Goal: Transaction & Acquisition: Subscribe to service/newsletter

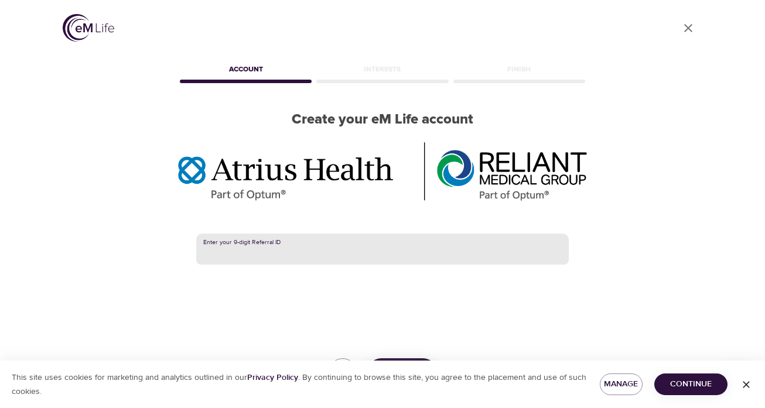
click at [303, 249] on input "text" at bounding box center [382, 250] width 373 height 32
type input "388880427"
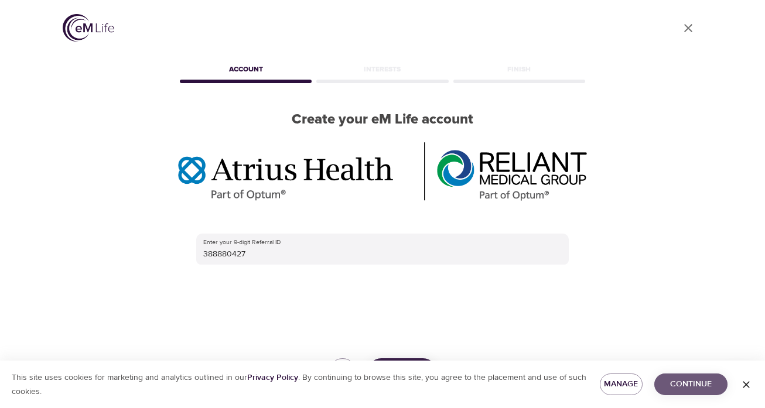
click at [670, 385] on span "Continue" at bounding box center [691, 384] width 54 height 15
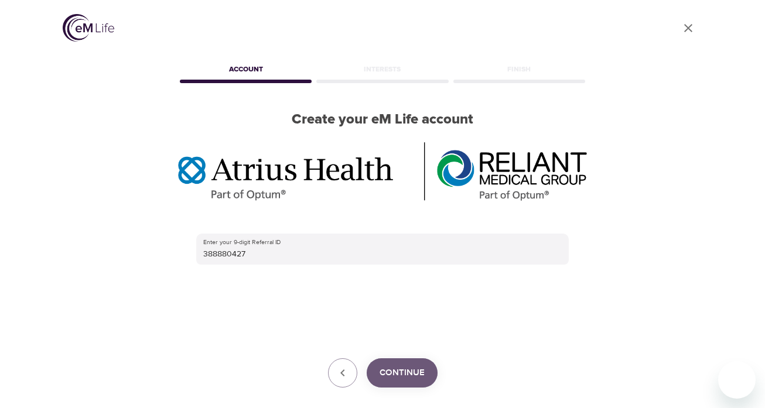
click at [390, 379] on span "Continue" at bounding box center [402, 373] width 45 height 15
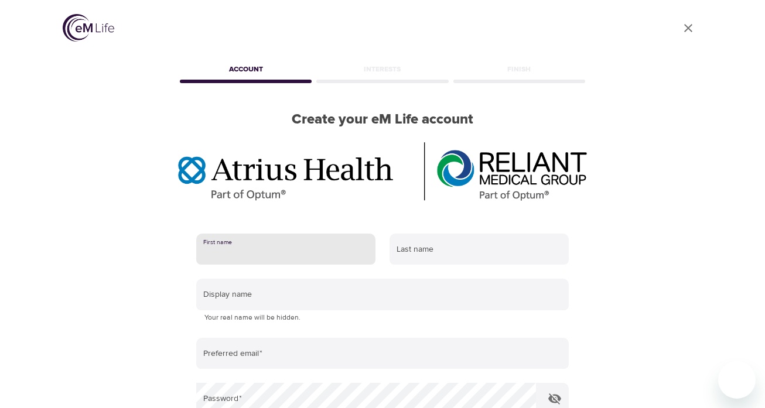
click at [295, 243] on input "text" at bounding box center [285, 250] width 179 height 32
type input "Randall"
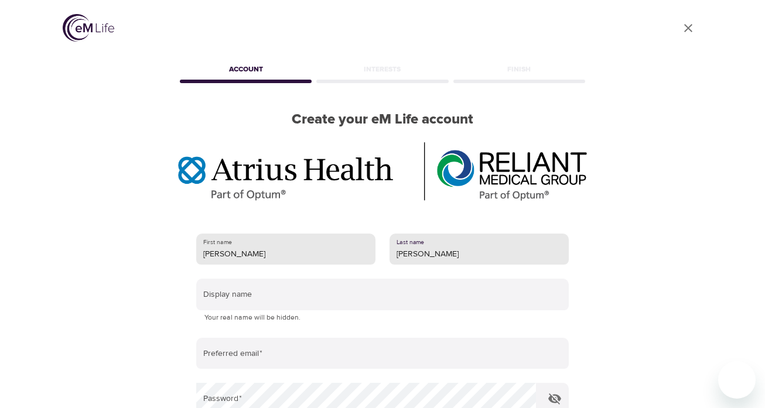
type input "Miller"
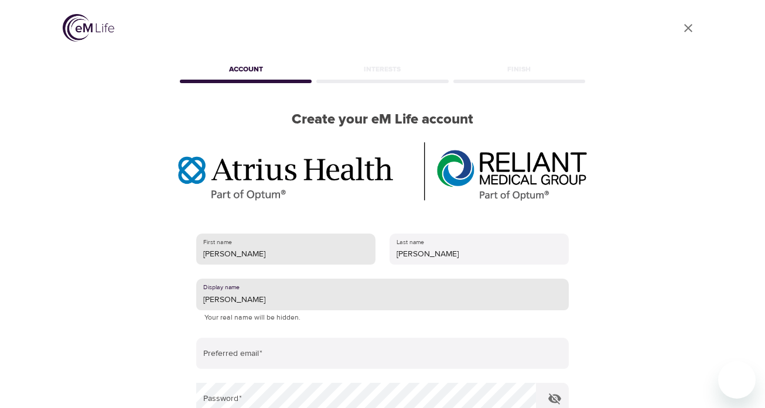
type input "Randy"
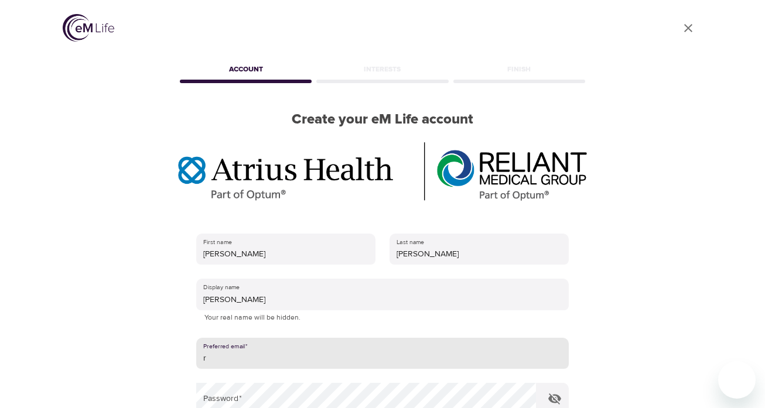
type input "[EMAIL_ADDRESS][DOMAIN_NAME]"
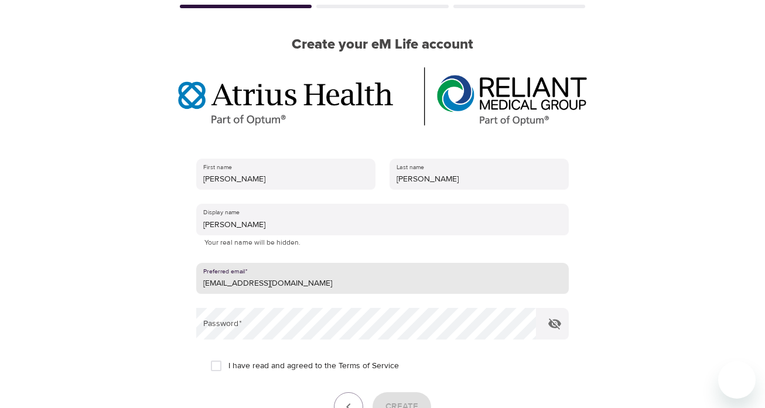
scroll to position [83, 0]
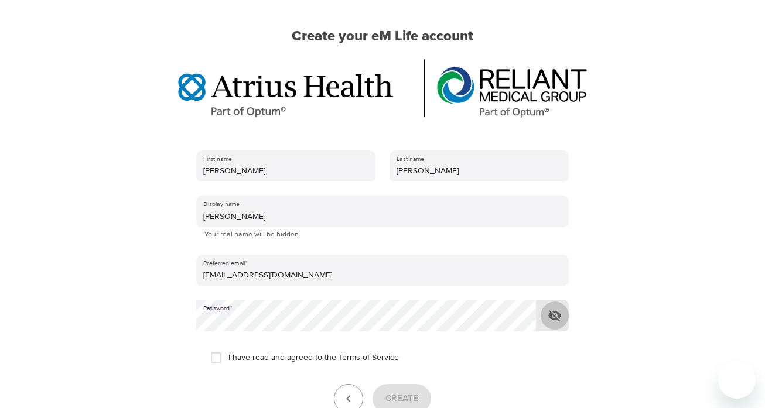
click at [554, 314] on icon "button" at bounding box center [555, 316] width 14 height 14
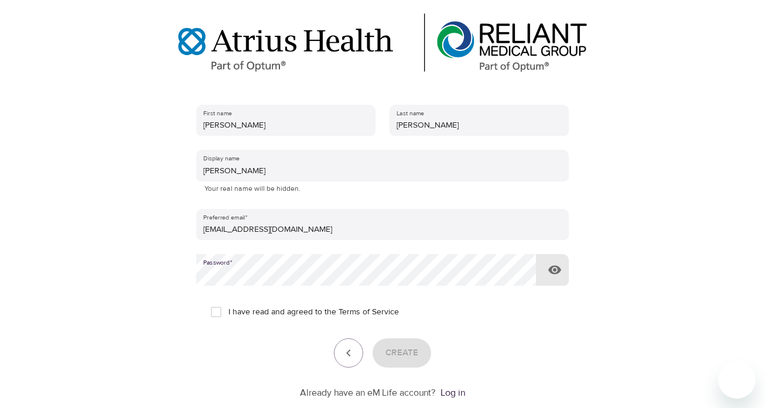
scroll to position [130, 0]
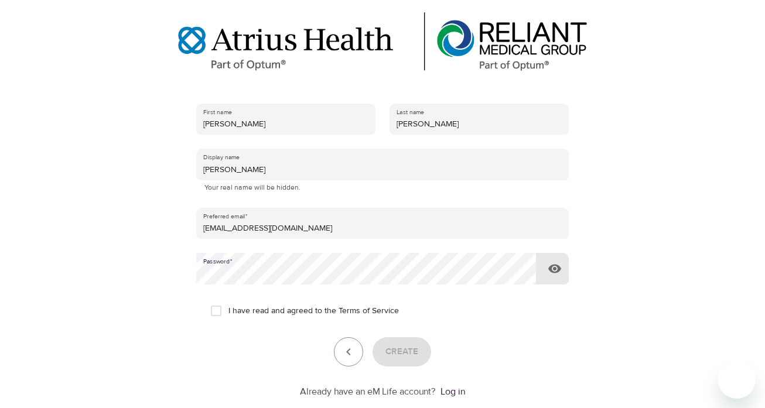
click at [217, 312] on input "I have read and agreed to the Terms of Service" at bounding box center [216, 311] width 25 height 25
checkbox input "true"
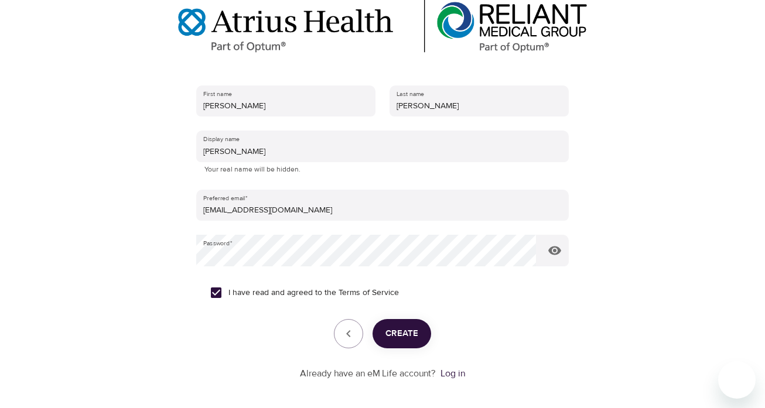
scroll to position [152, 0]
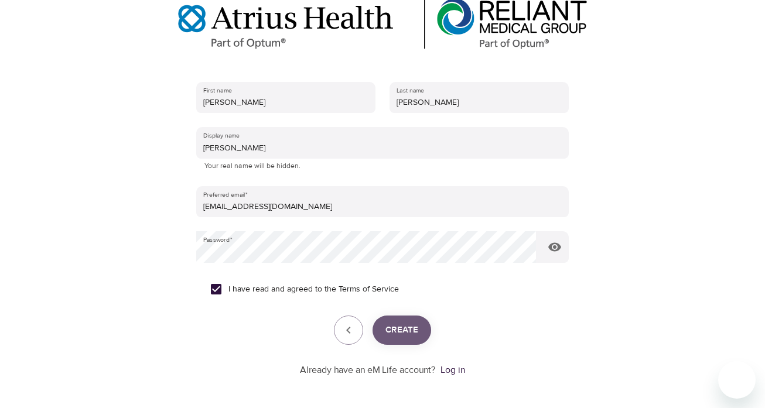
click at [394, 336] on span "Create" at bounding box center [401, 330] width 33 height 15
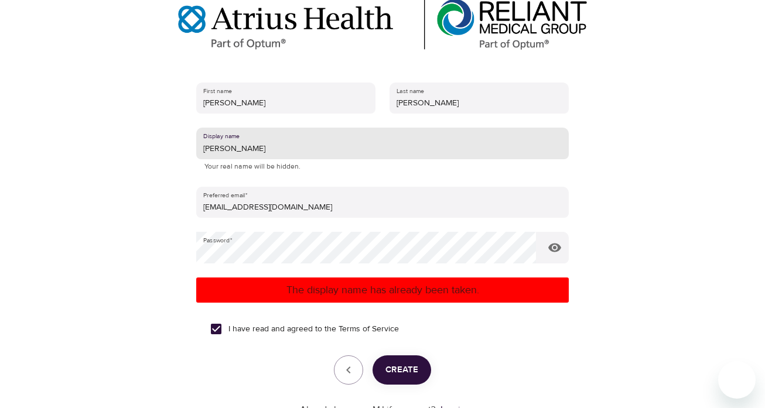
drag, startPoint x: 248, startPoint y: 148, endPoint x: 175, endPoint y: 142, distance: 73.5
click at [175, 142] on div "User Profile Account Interests Finish Create your eM Life account First name Ra…" at bounding box center [383, 53] width 668 height 408
type input "rlewism"
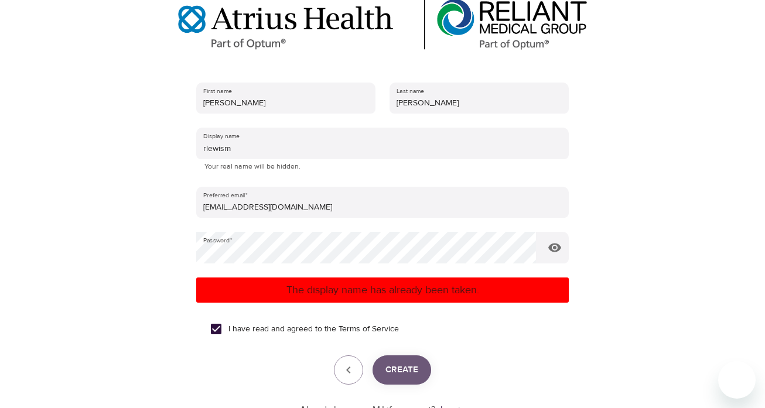
click at [394, 368] on span "Create" at bounding box center [401, 370] width 33 height 15
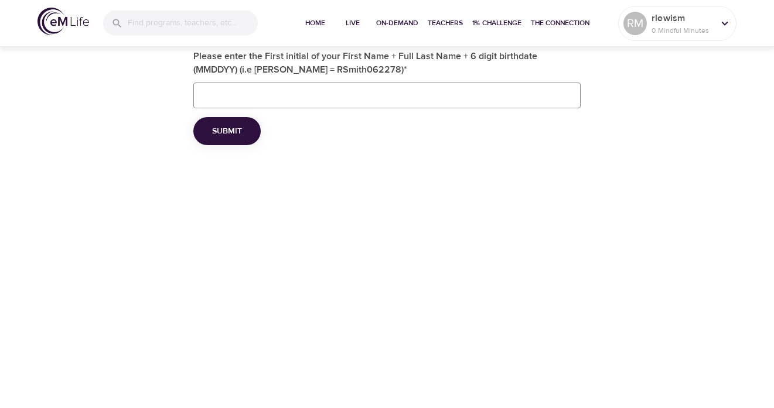
click at [278, 94] on input "Please enter the First initial of your First Name + Full Last Name + 6 digit bi…" at bounding box center [386, 96] width 387 height 26
type input "RMiller091748"
click at [226, 133] on span "Submit" at bounding box center [227, 131] width 30 height 15
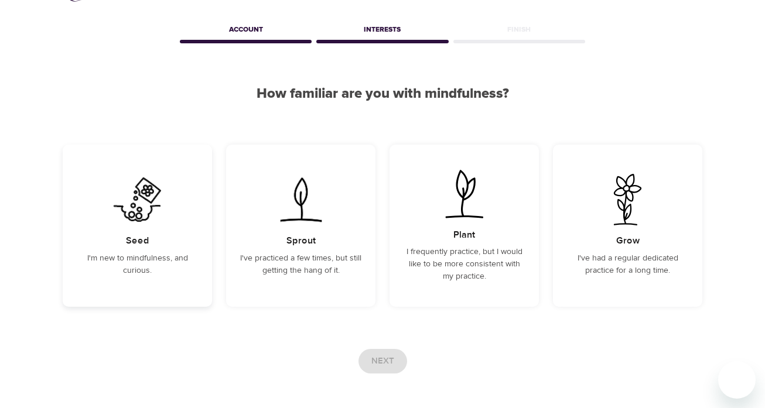
scroll to position [41, 0]
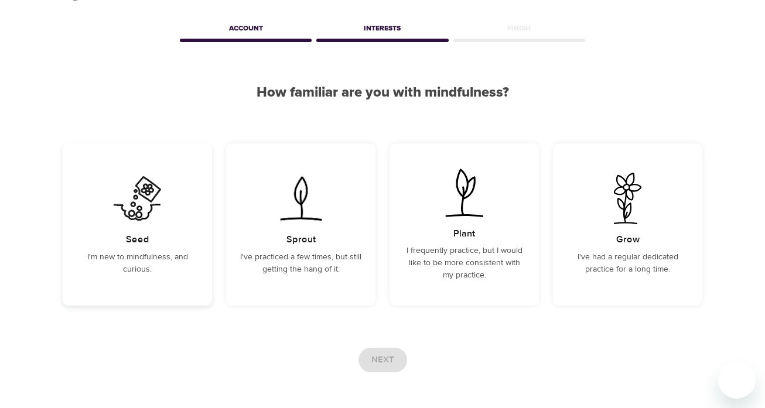
click at [145, 227] on div "Seed I'm new to mindfulness, and curious." at bounding box center [137, 225] width 149 height 162
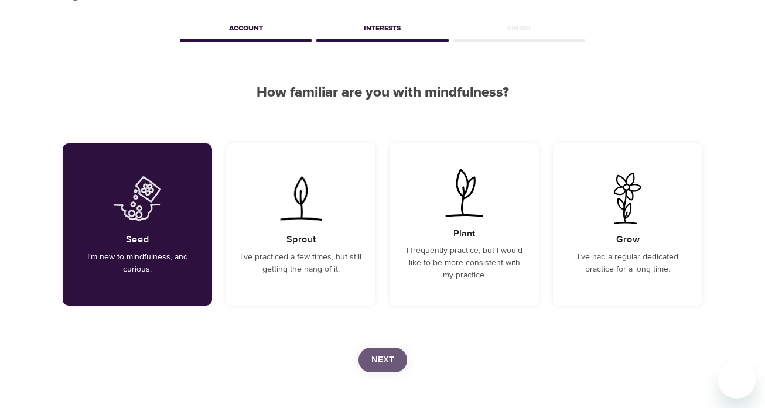
click at [374, 354] on span "Next" at bounding box center [382, 360] width 23 height 15
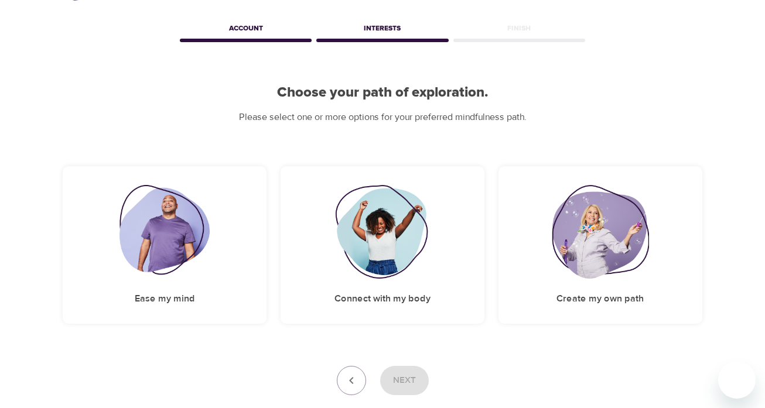
scroll to position [42, 0]
click at [178, 227] on img at bounding box center [164, 232] width 91 height 94
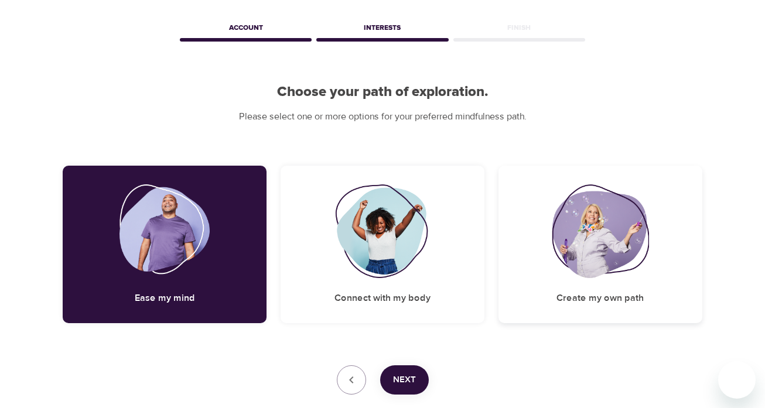
click at [575, 230] on img at bounding box center [600, 232] width 97 height 94
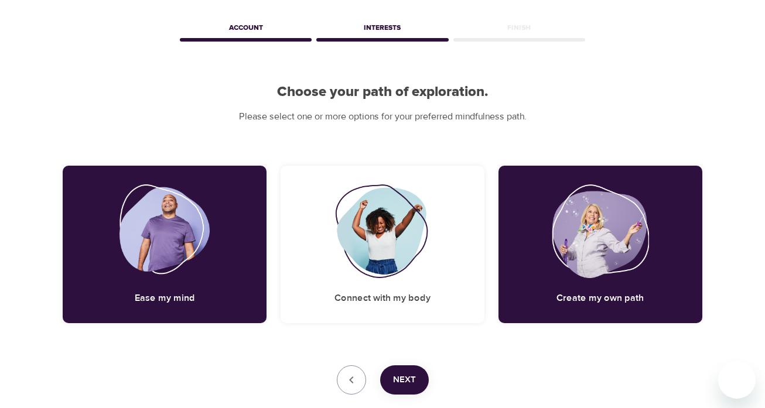
click at [400, 380] on span "Next" at bounding box center [404, 380] width 23 height 15
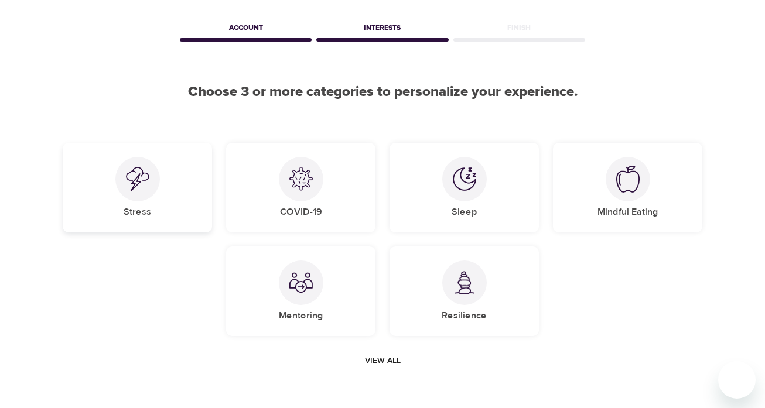
click at [166, 185] on div "Stress" at bounding box center [137, 188] width 149 height 90
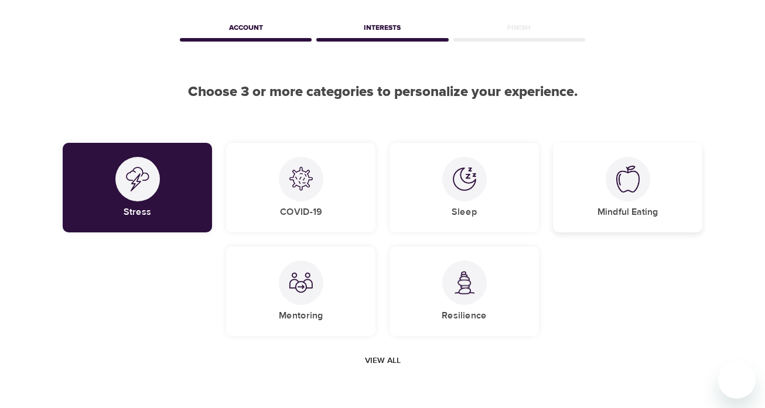
click at [619, 179] on img at bounding box center [627, 179] width 23 height 27
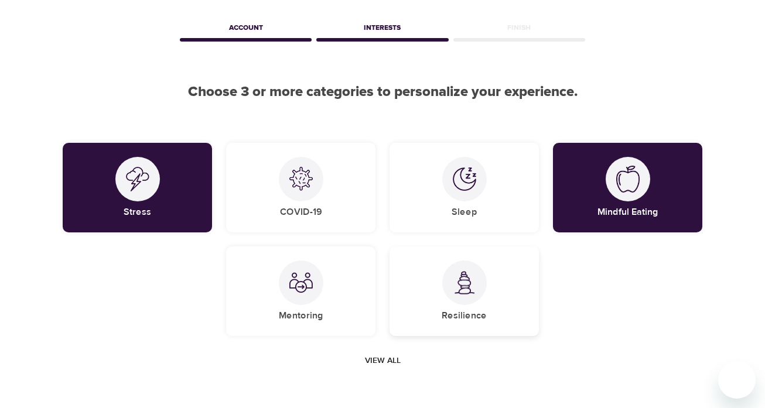
click at [482, 278] on div at bounding box center [464, 283] width 45 height 45
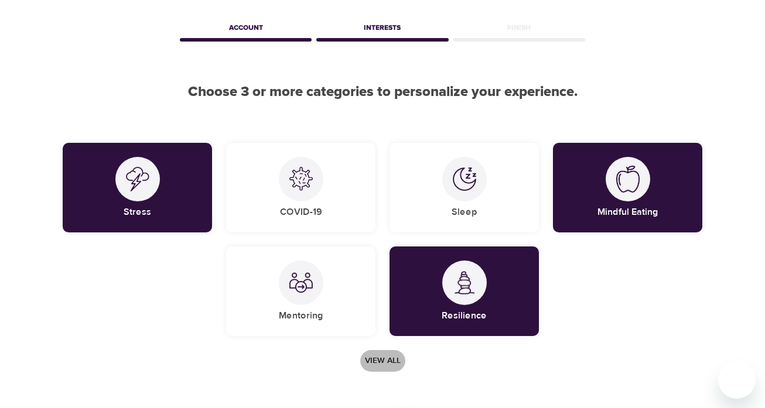
click at [380, 363] on span "View all" at bounding box center [383, 361] width 36 height 15
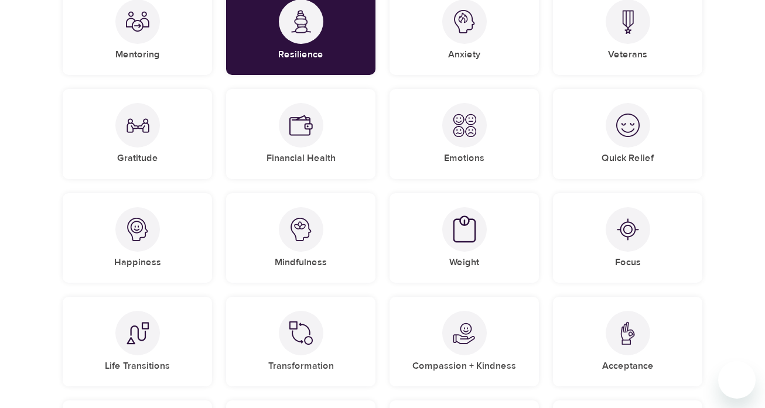
scroll to position [305, 0]
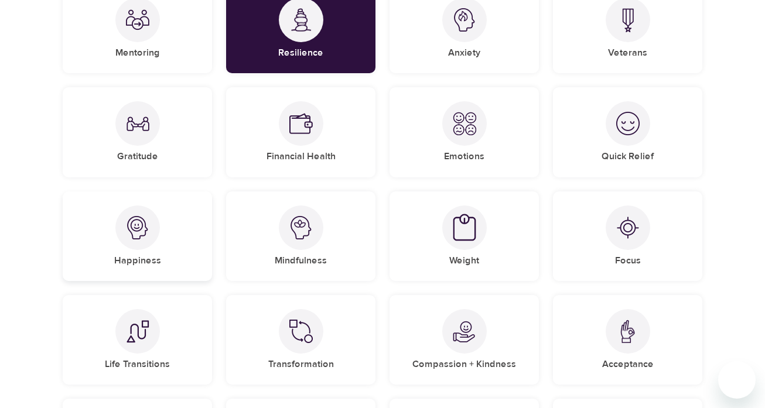
click at [161, 231] on div "Happiness" at bounding box center [137, 237] width 149 height 90
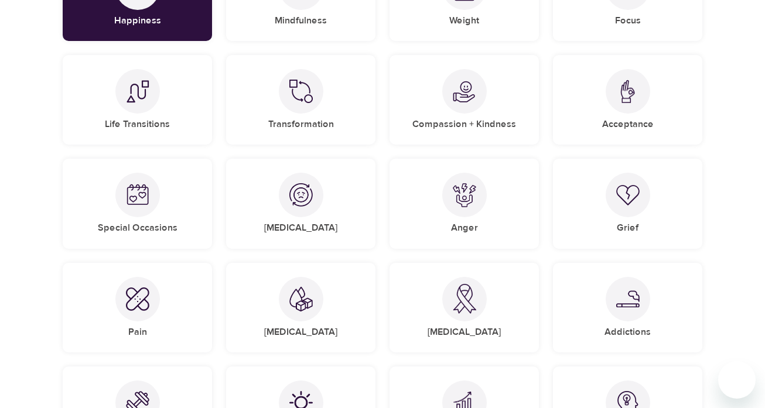
scroll to position [545, 0]
click at [306, 216] on div at bounding box center [301, 194] width 45 height 45
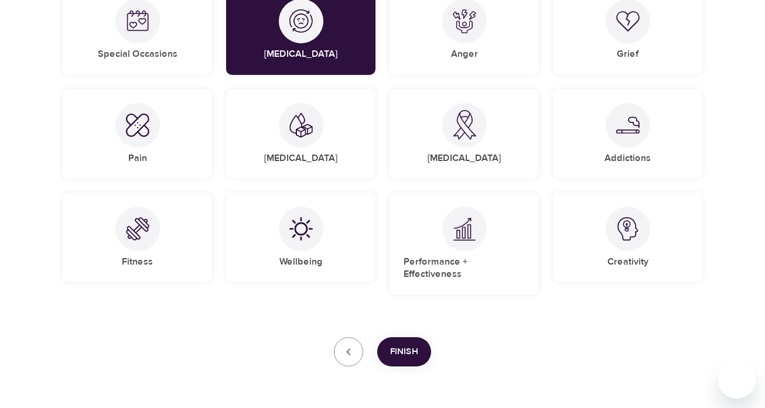
scroll to position [721, 0]
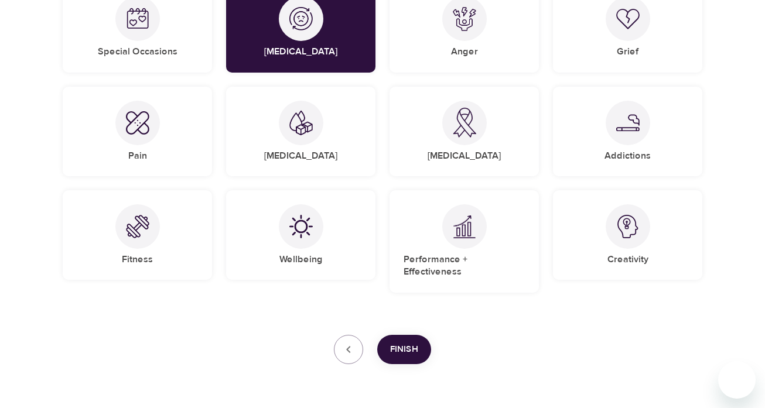
click at [404, 342] on span "Finish" at bounding box center [404, 349] width 28 height 15
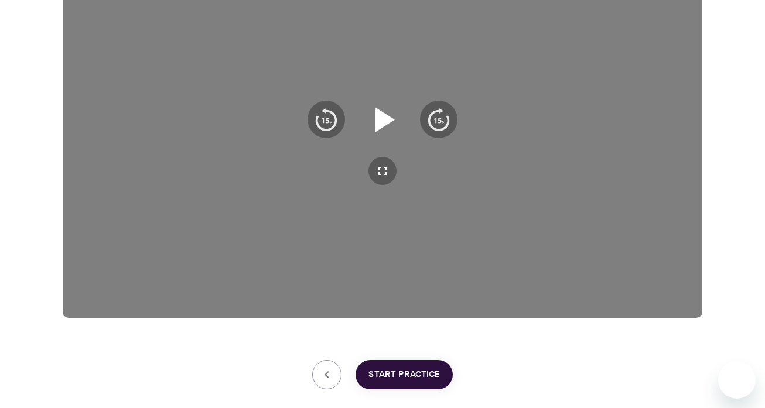
scroll to position [248, 0]
click at [387, 121] on icon "button" at bounding box center [384, 120] width 19 height 25
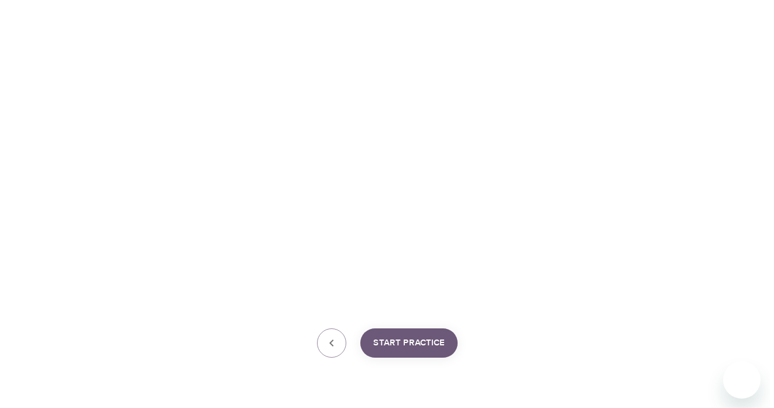
scroll to position [279, 0]
click at [404, 339] on span "Start Practice" at bounding box center [403, 344] width 71 height 15
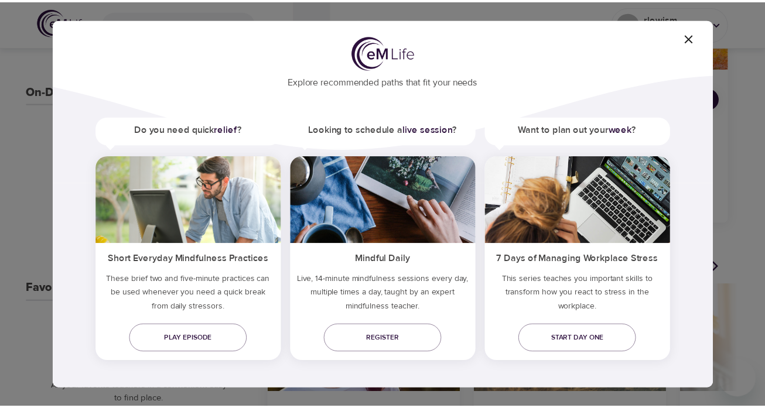
scroll to position [39, 0]
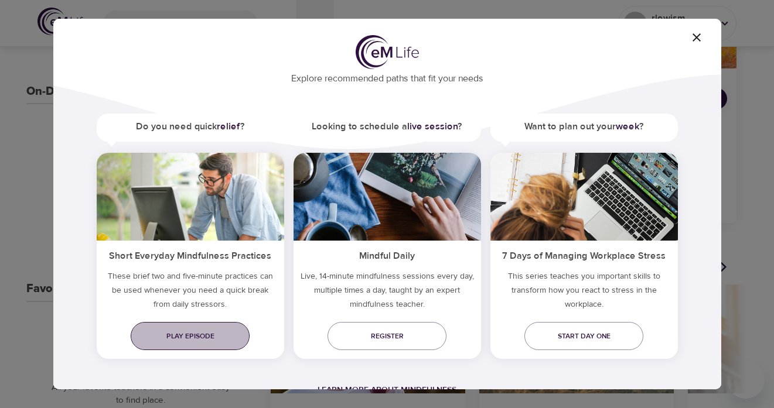
click at [179, 336] on span "Play episode" at bounding box center [190, 336] width 100 height 12
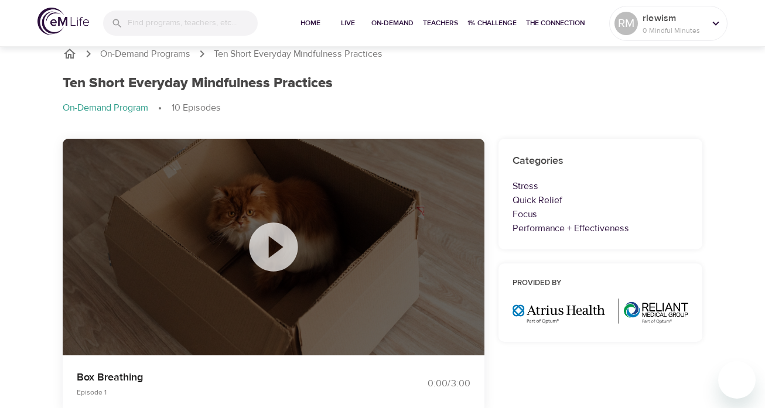
scroll to position [13, 0]
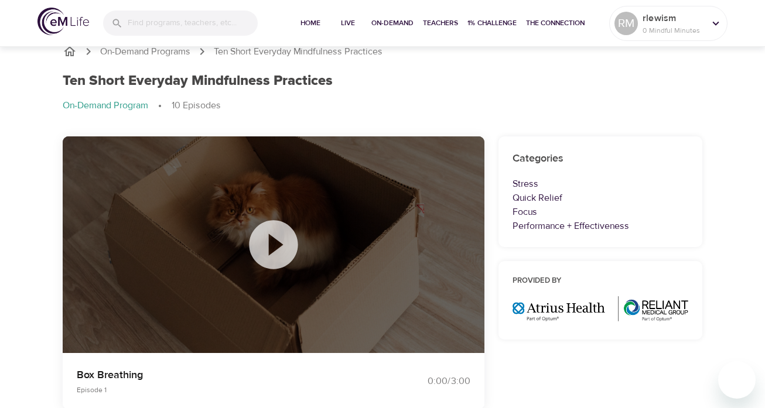
click at [272, 248] on icon at bounding box center [273, 245] width 59 height 59
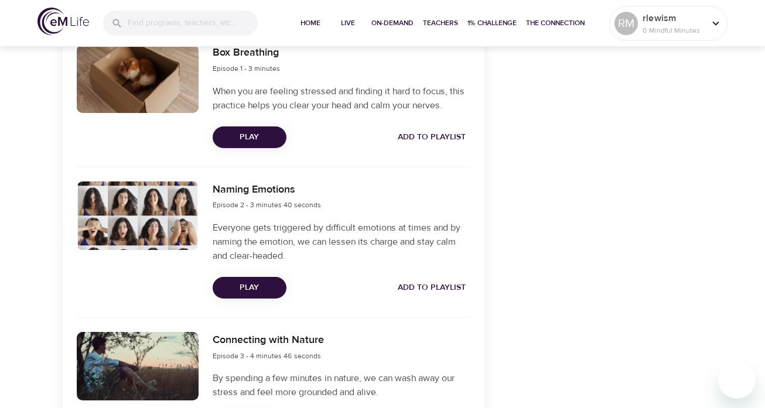
scroll to position [449, 0]
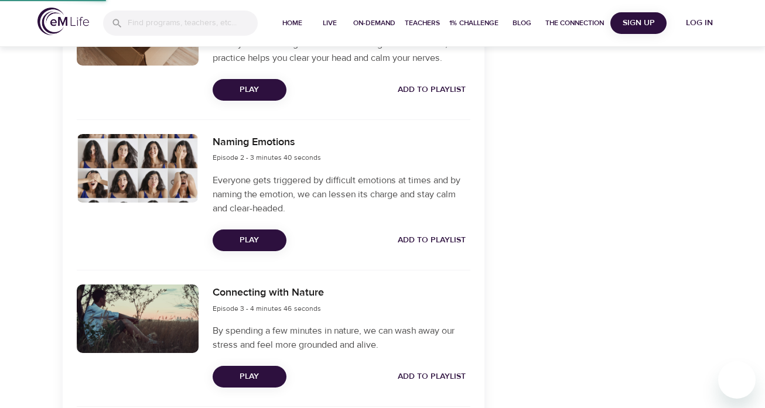
scroll to position [44, 0]
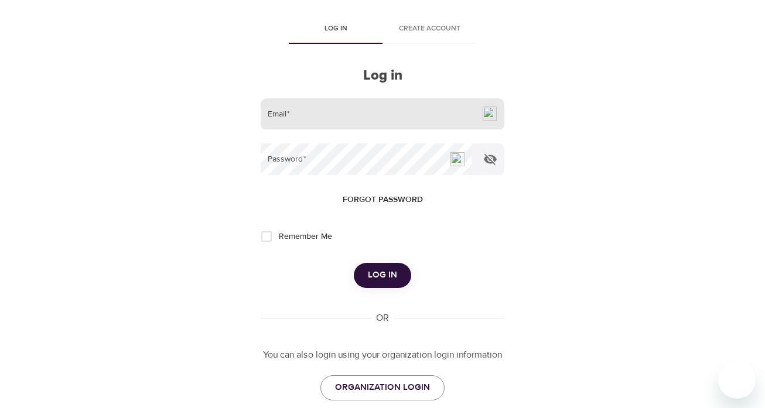
click at [492, 112] on img at bounding box center [490, 114] width 14 height 14
click at [482, 115] on input "email" at bounding box center [383, 114] width 244 height 32
click at [493, 112] on img at bounding box center [490, 114] width 14 height 14
click at [541, 133] on div "User Profile Log in Create account Log in Email   * Password   * Forgot passwor…" at bounding box center [383, 160] width 668 height 408
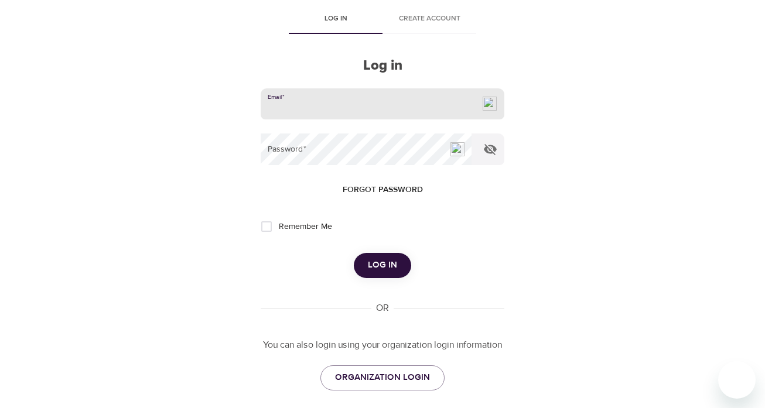
click at [377, 102] on input "email" at bounding box center [383, 104] width 244 height 32
type input "[EMAIL_ADDRESS][DOMAIN_NAME]"
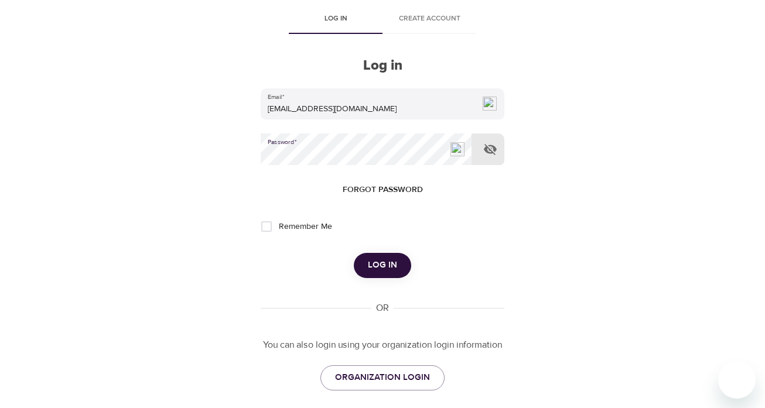
click at [490, 148] on icon "button" at bounding box center [490, 149] width 14 height 14
click at [379, 264] on span "Log in" at bounding box center [382, 265] width 29 height 15
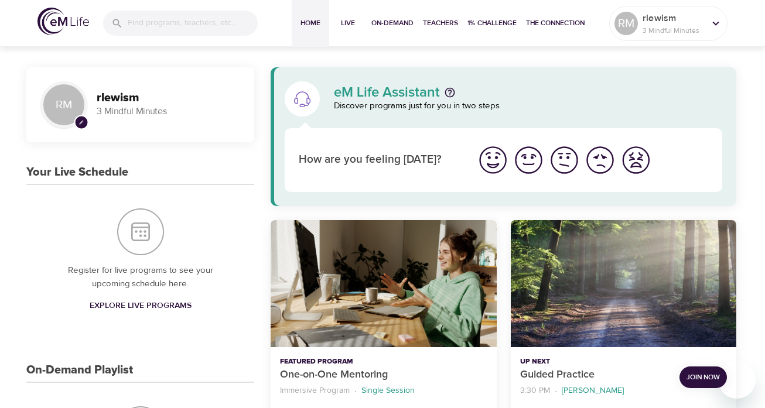
click at [80, 122] on icon at bounding box center [82, 123] width 4 height 4
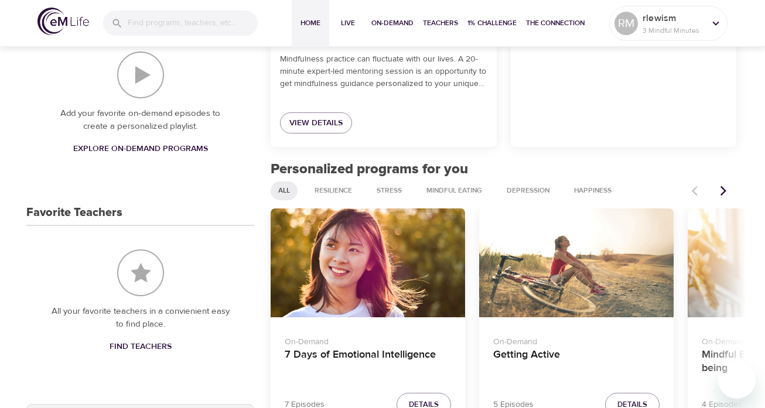
scroll to position [376, 0]
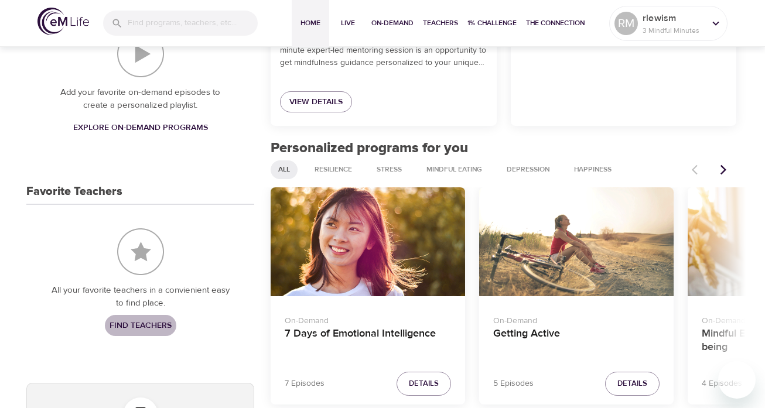
click at [133, 323] on span "Find Teachers" at bounding box center [141, 326] width 62 height 15
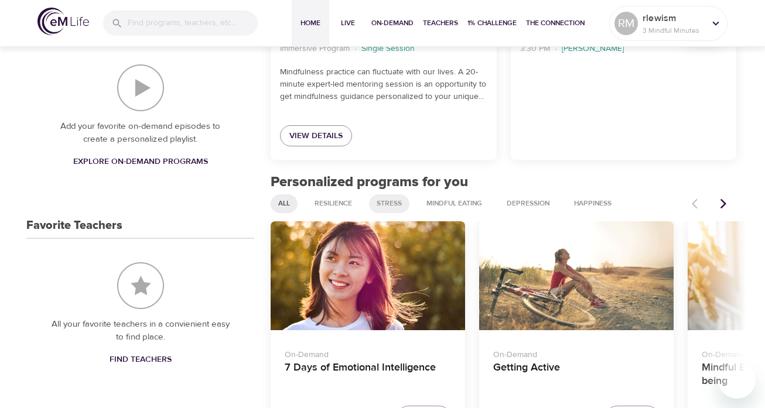
scroll to position [338, 0]
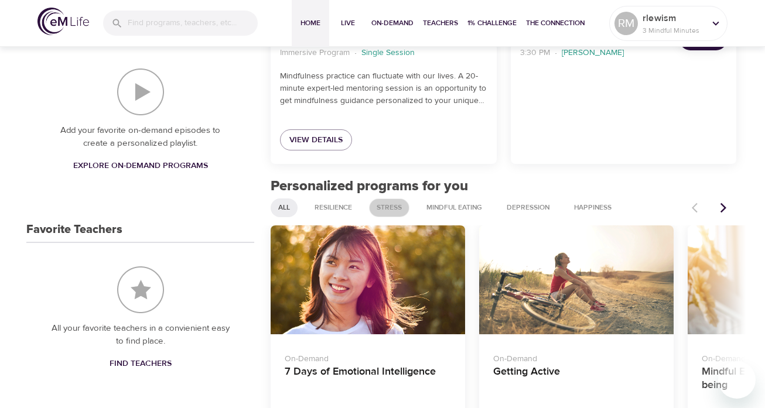
click at [391, 206] on span "Stress" at bounding box center [389, 208] width 39 height 10
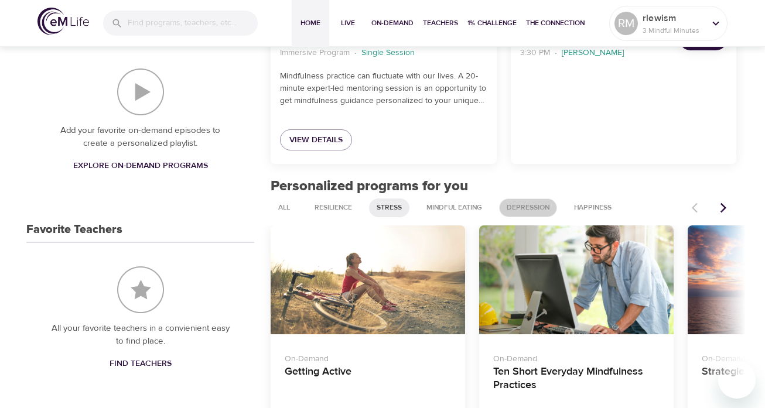
click at [518, 207] on span "[MEDICAL_DATA]" at bounding box center [528, 208] width 57 height 10
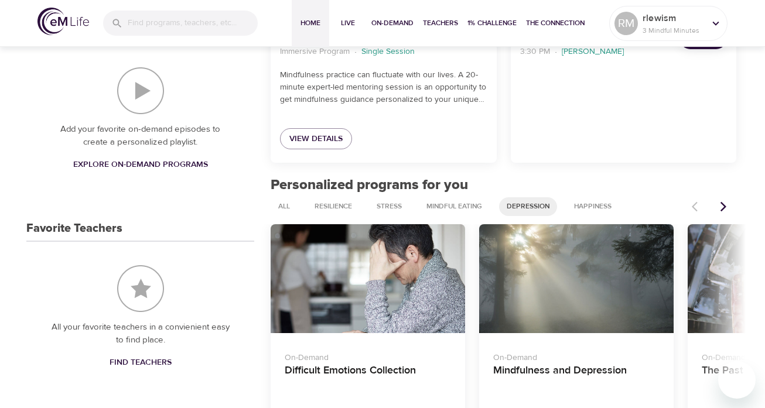
scroll to position [340, 0]
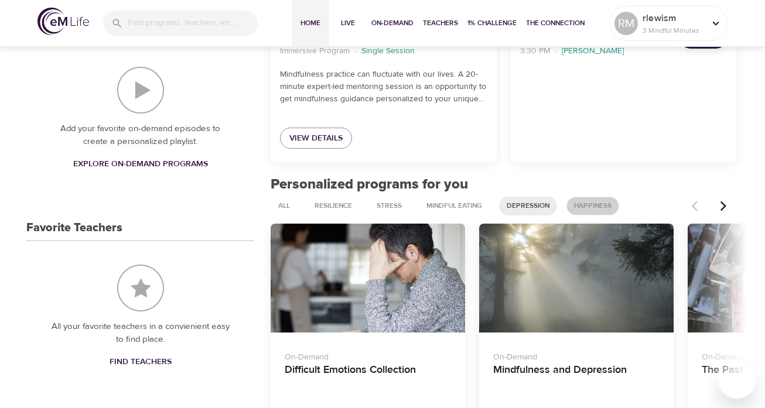
click at [578, 203] on span "Happiness" at bounding box center [593, 206] width 52 height 10
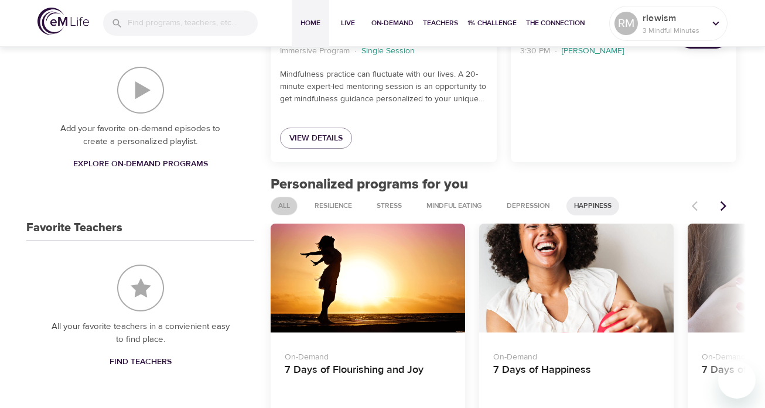
click at [279, 203] on span "All" at bounding box center [284, 206] width 26 height 10
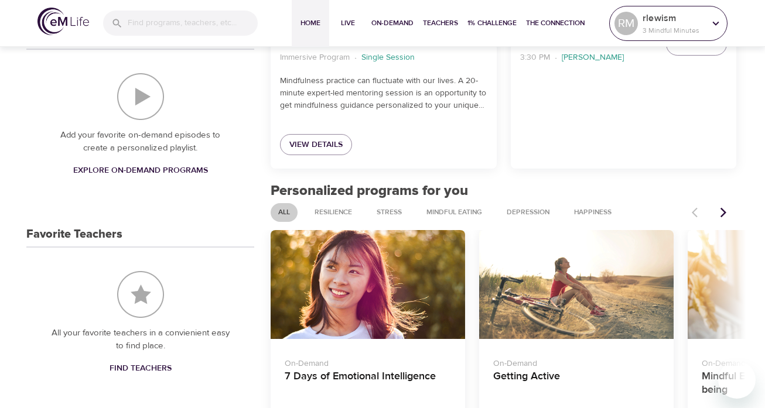
scroll to position [332, 0]
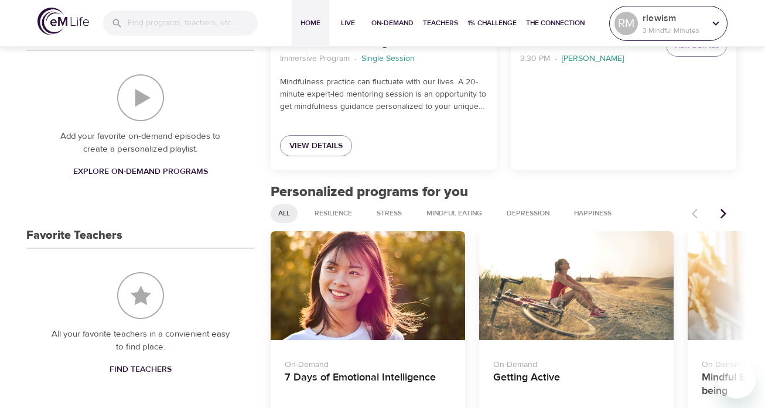
click at [705, 26] on div "rlewism 3 Mindful Minutes" at bounding box center [673, 23] width 67 height 29
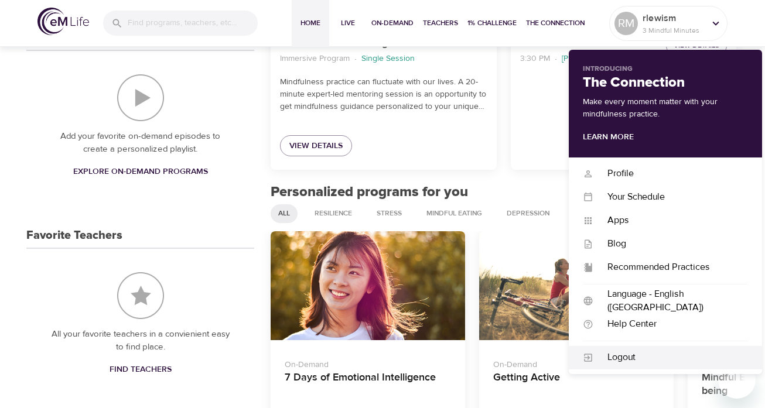
click at [617, 357] on div "Logout" at bounding box center [670, 357] width 155 height 13
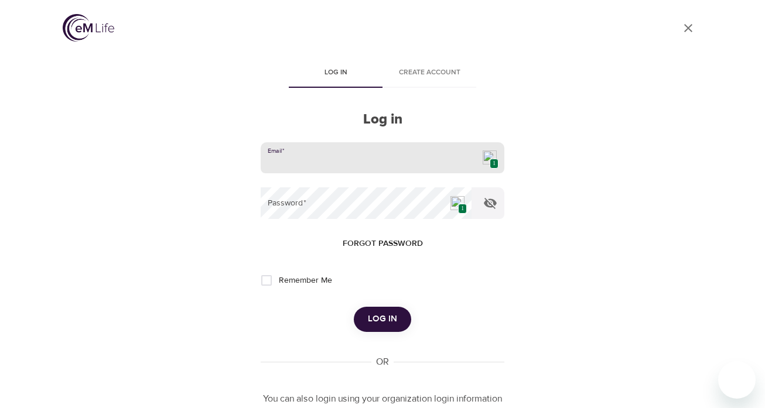
click at [449, 154] on input "email" at bounding box center [383, 158] width 244 height 32
type input "[EMAIL_ADDRESS][DOMAIN_NAME]"
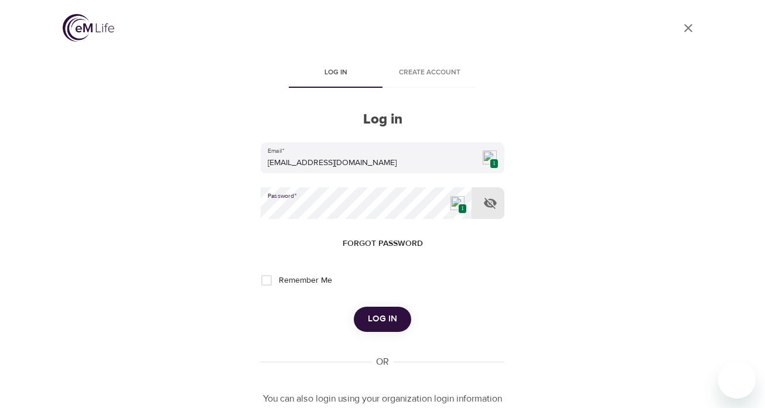
scroll to position [1, 0]
click at [378, 320] on span "Log in" at bounding box center [382, 317] width 29 height 15
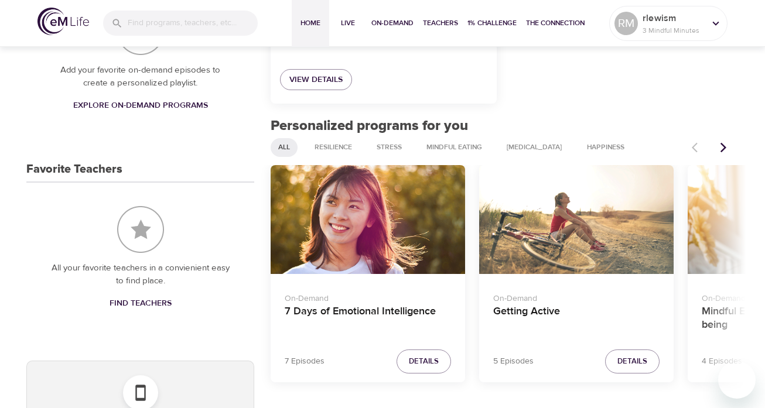
scroll to position [404, 0]
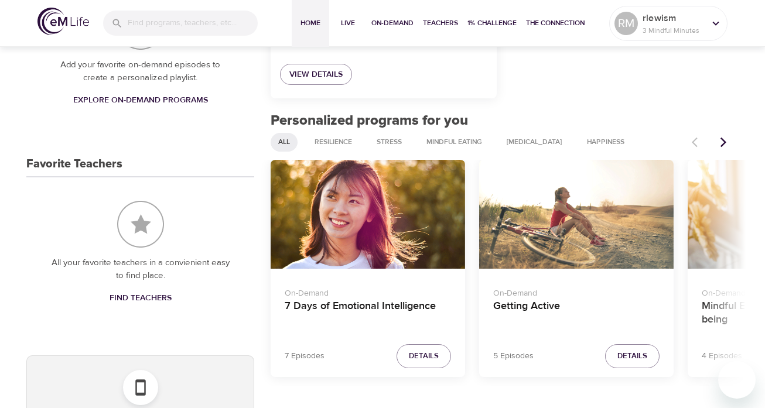
click at [422, 356] on span "Details" at bounding box center [424, 356] width 30 height 13
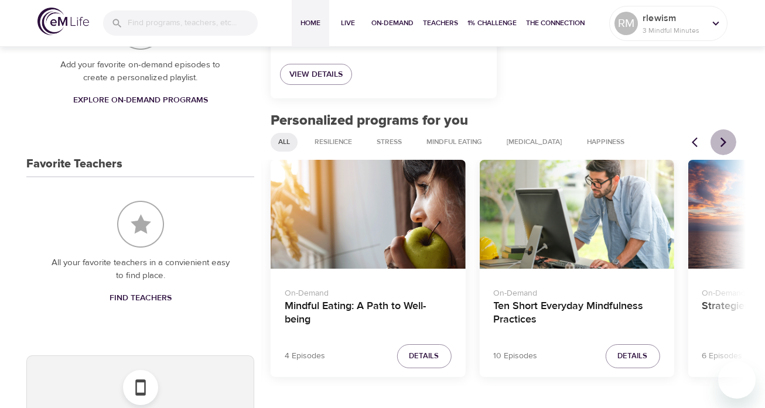
click at [728, 144] on icon "Next items" at bounding box center [724, 142] width 12 height 12
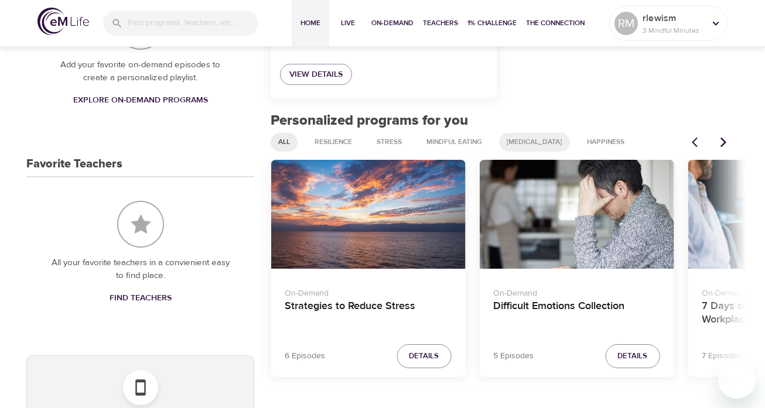
click at [548, 144] on span "[MEDICAL_DATA]" at bounding box center [535, 142] width 70 height 10
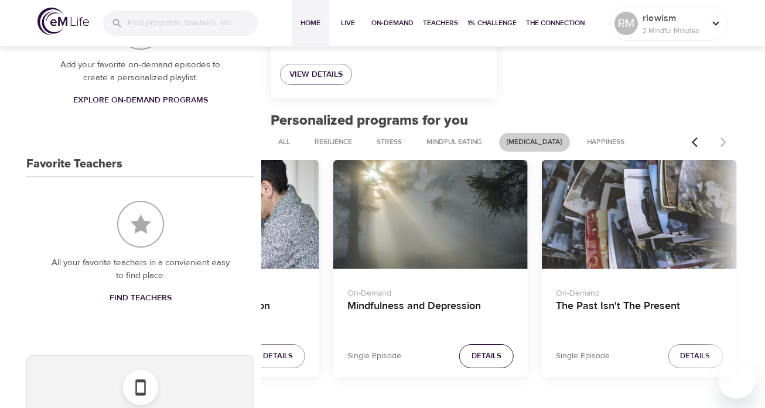
click at [486, 357] on span "Details" at bounding box center [487, 356] width 30 height 13
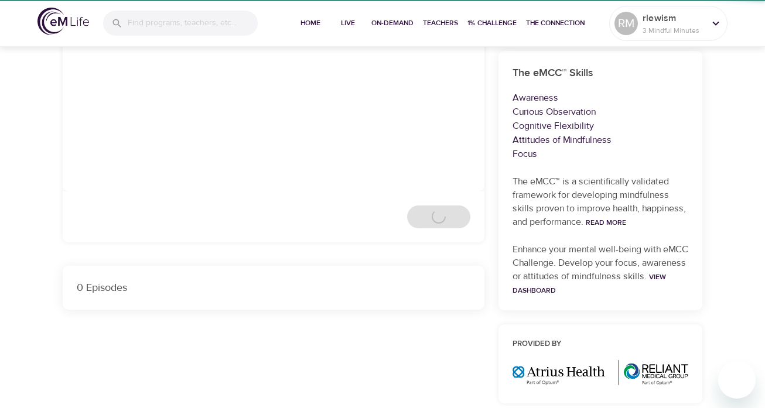
scroll to position [264, 0]
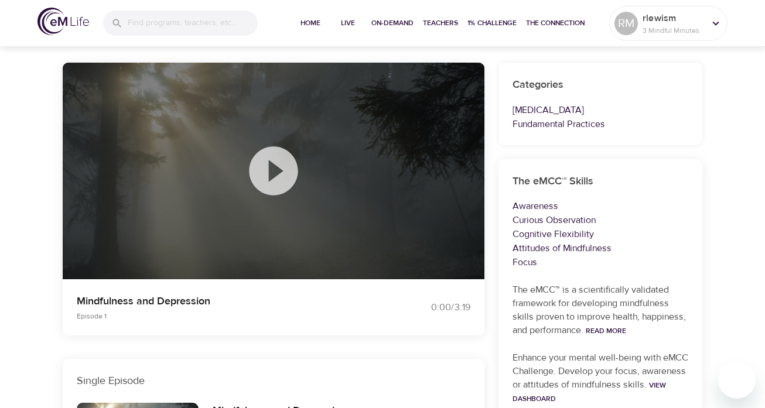
click at [272, 178] on icon at bounding box center [273, 171] width 59 height 59
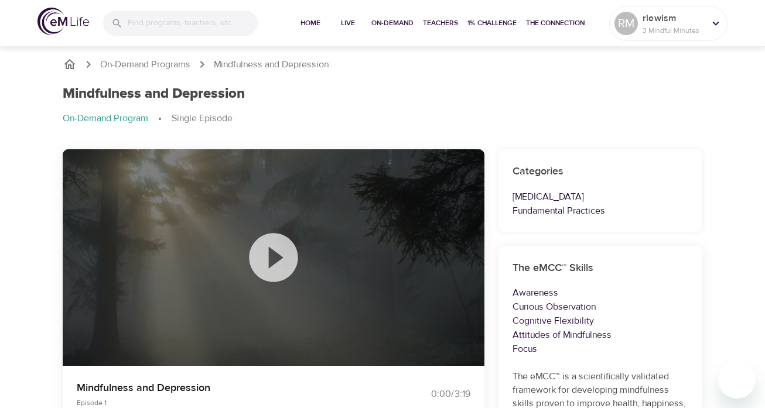
scroll to position [0, 0]
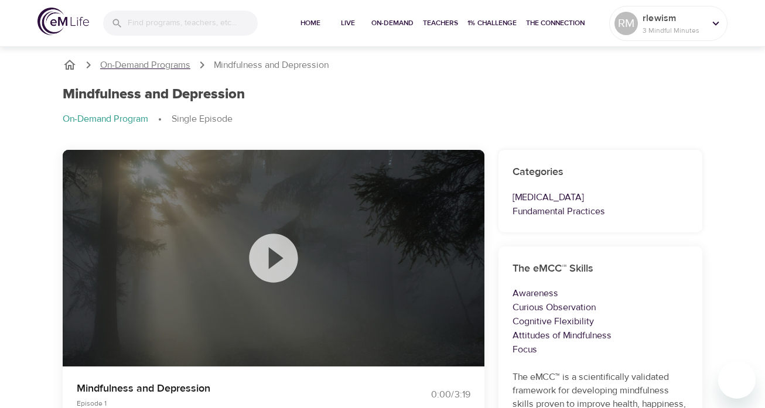
click at [157, 65] on p "On-Demand Programs" at bounding box center [145, 65] width 90 height 13
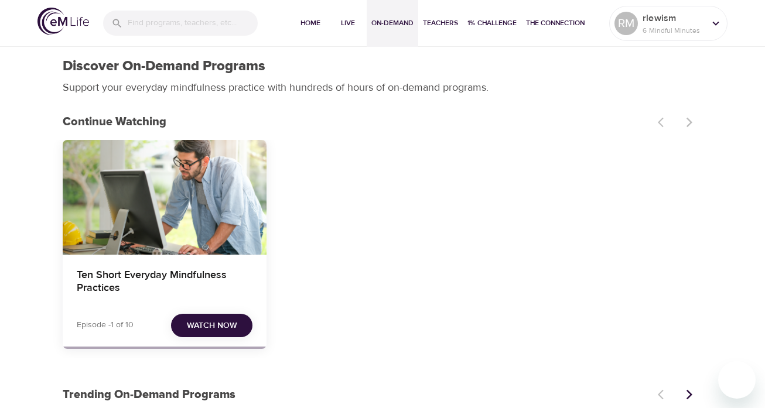
click at [217, 323] on span "Watch Now" at bounding box center [212, 326] width 50 height 15
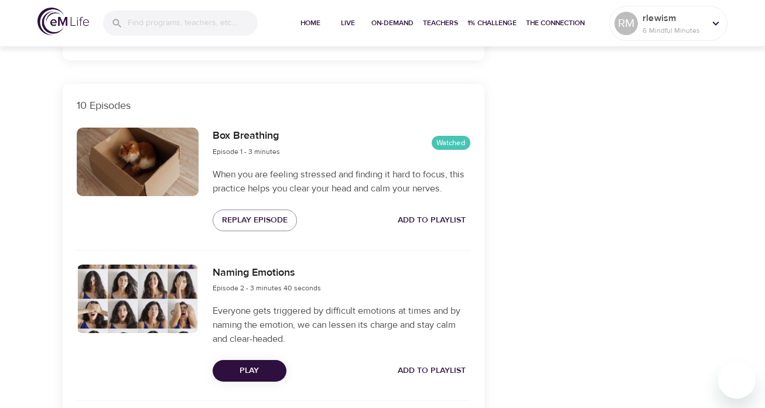
scroll to position [366, 0]
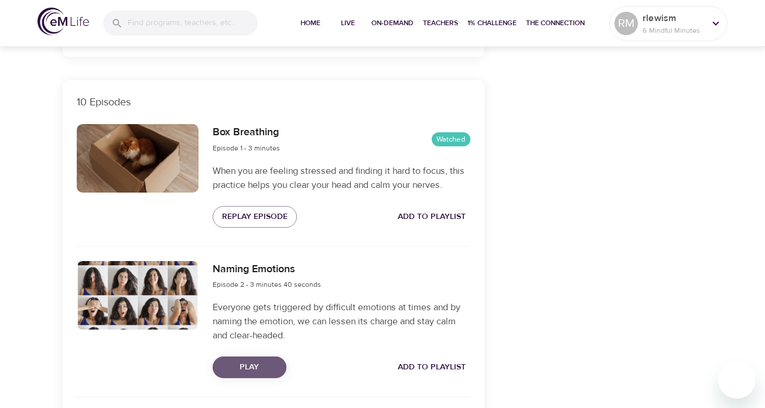
click at [249, 367] on span "Play" at bounding box center [249, 367] width 55 height 15
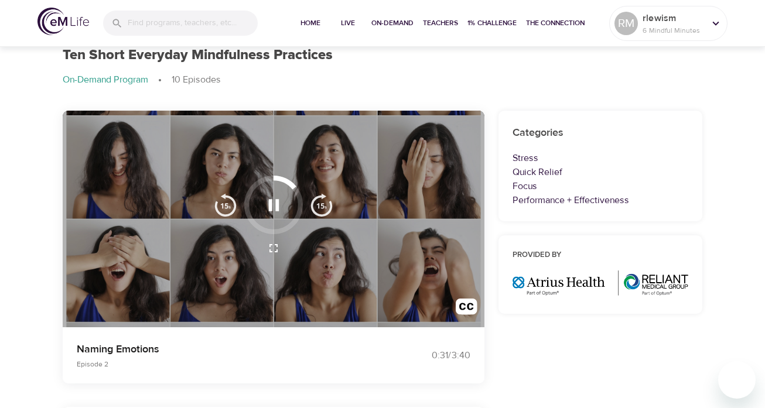
scroll to position [36, 0]
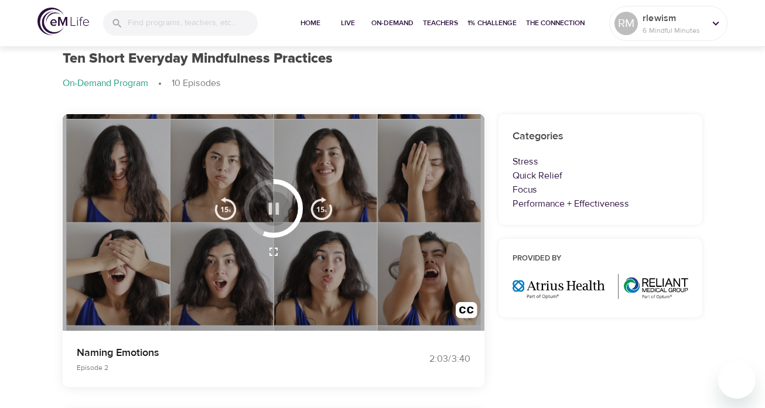
click at [274, 206] on icon "button" at bounding box center [274, 209] width 21 height 21
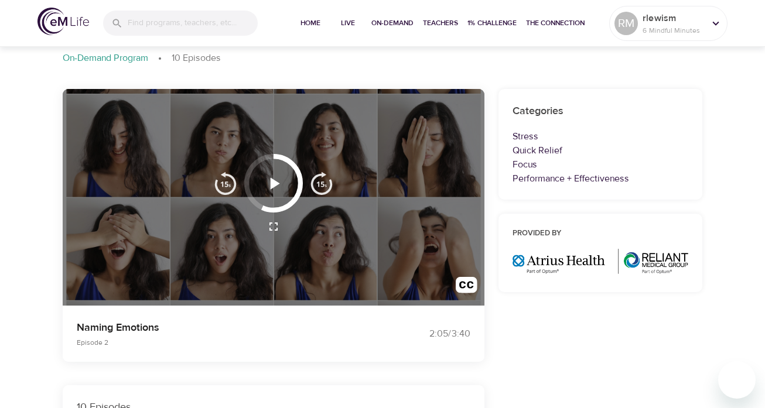
scroll to position [63, 0]
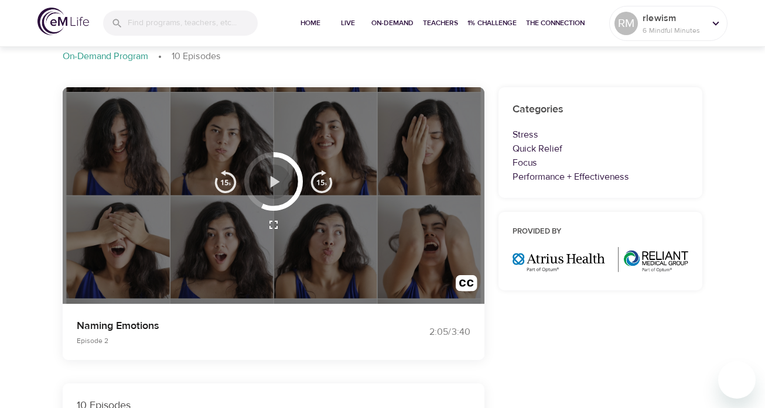
click at [275, 182] on icon "button" at bounding box center [274, 182] width 9 height 12
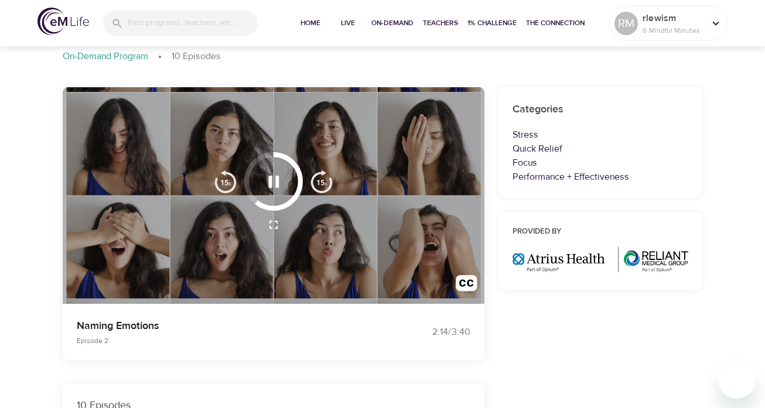
scroll to position [66, 0]
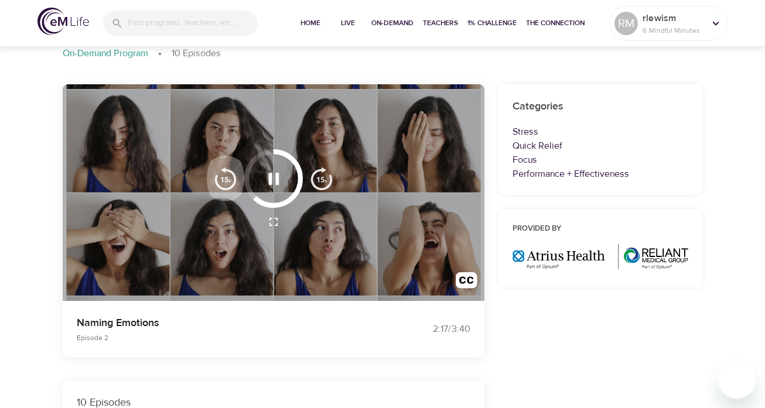
click at [231, 181] on img "button" at bounding box center [225, 178] width 23 height 23
click at [226, 179] on img "button" at bounding box center [225, 178] width 23 height 23
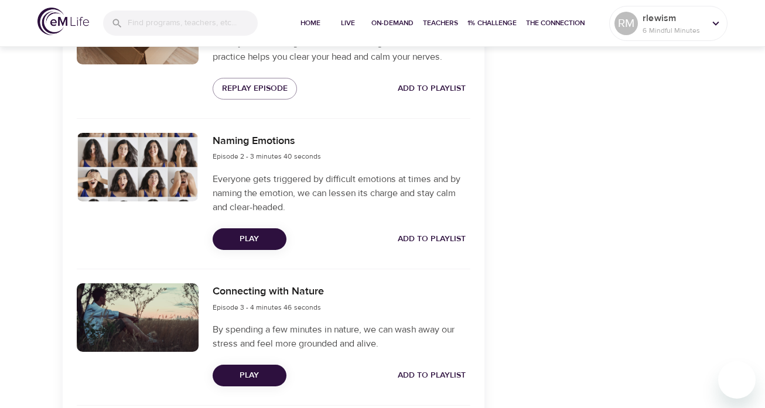
scroll to position [490, 0]
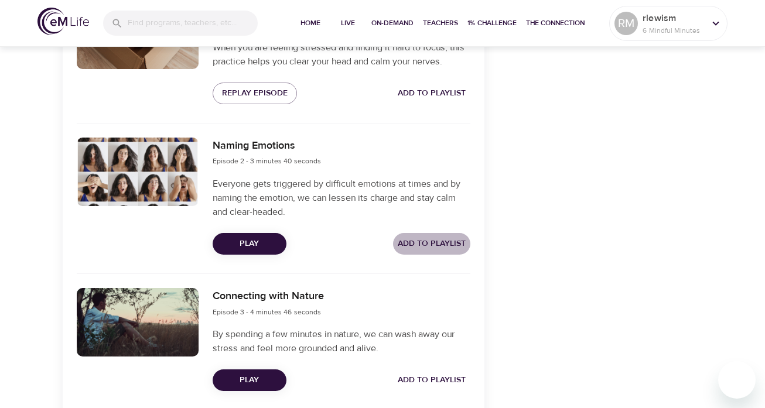
click at [418, 240] on span "Add to Playlist" at bounding box center [432, 244] width 68 height 15
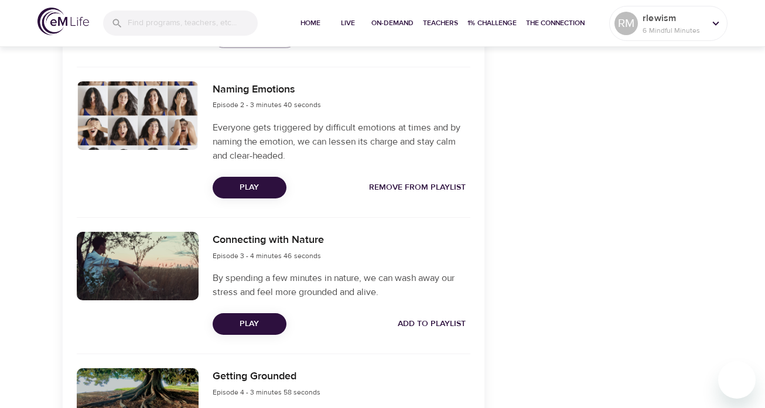
scroll to position [545, 0]
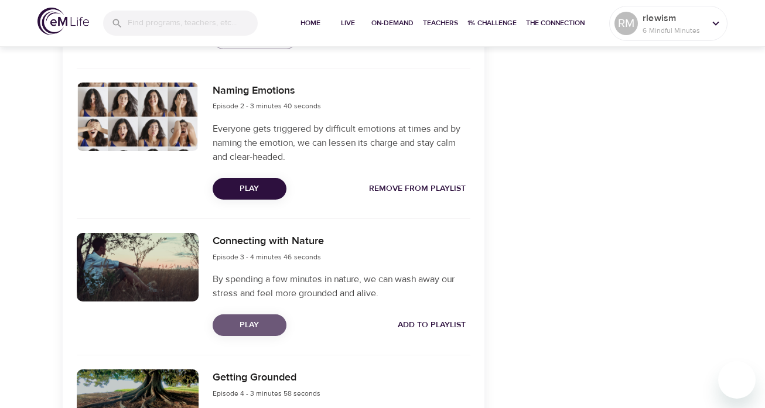
click at [241, 325] on span "Play" at bounding box center [249, 325] width 55 height 15
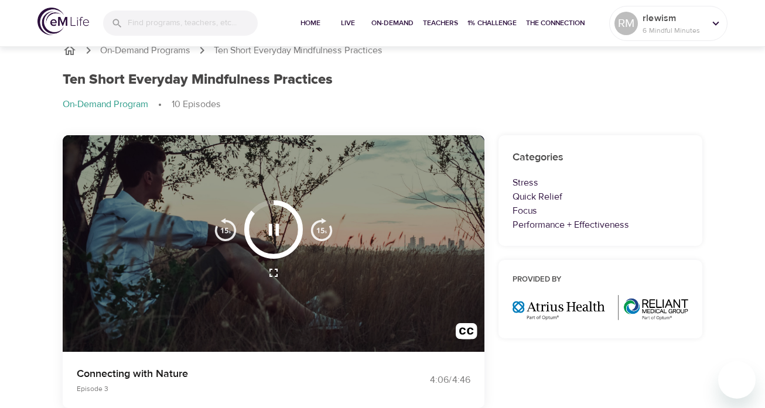
scroll to position [14, 0]
